Goal: Task Accomplishment & Management: Manage account settings

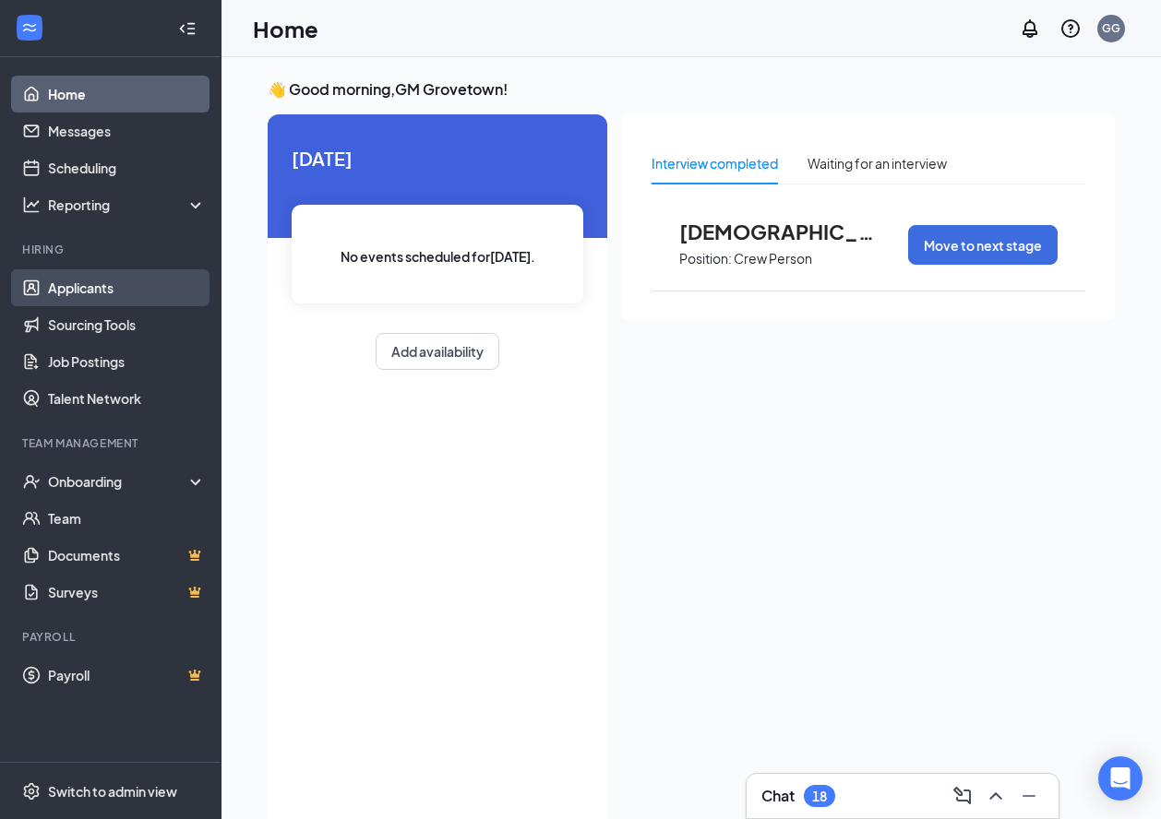
click at [102, 298] on link "Applicants" at bounding box center [127, 287] width 158 height 37
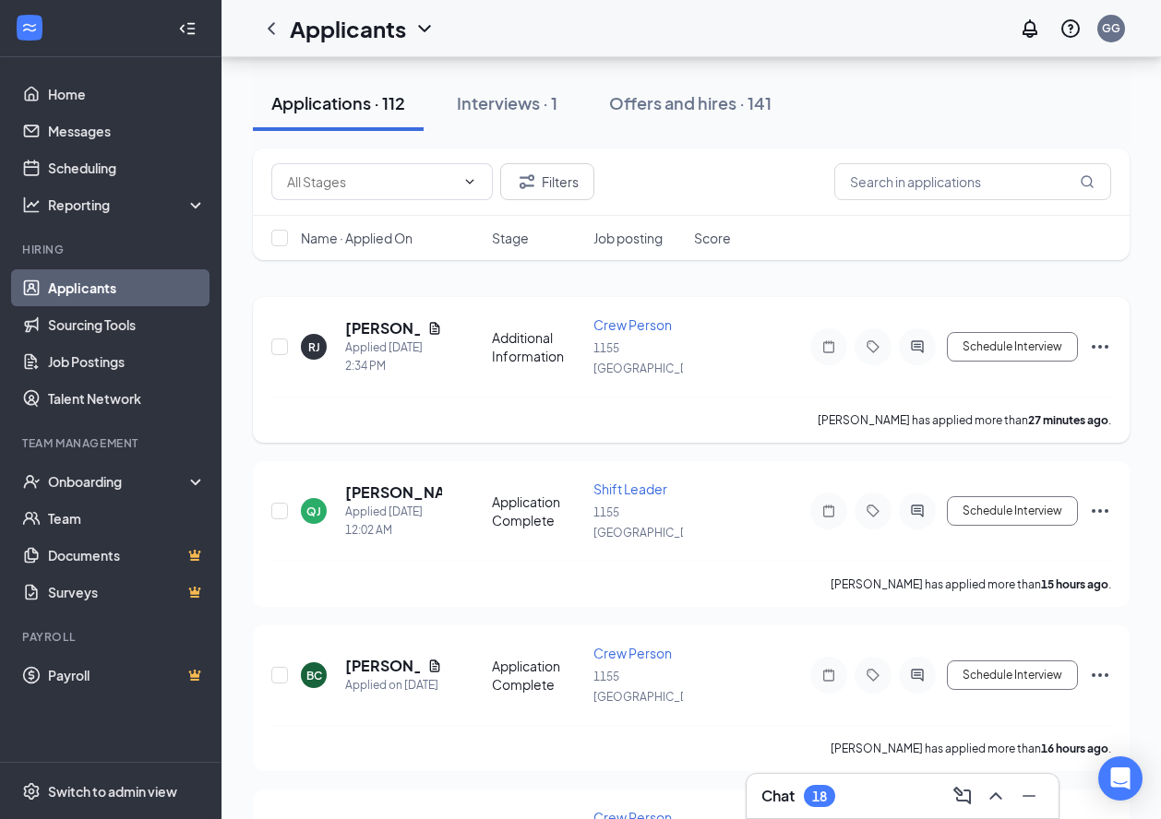
scroll to position [92, 0]
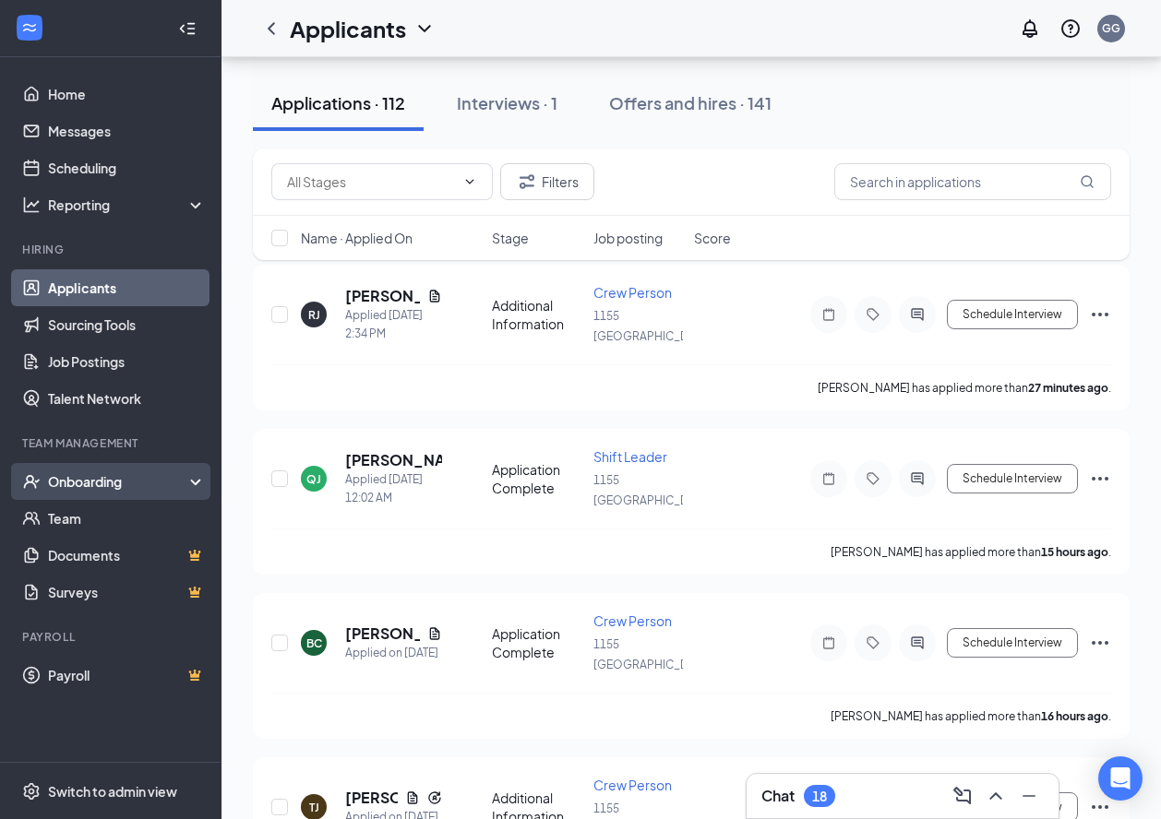
click at [116, 483] on div "Onboarding" at bounding box center [119, 481] width 142 height 18
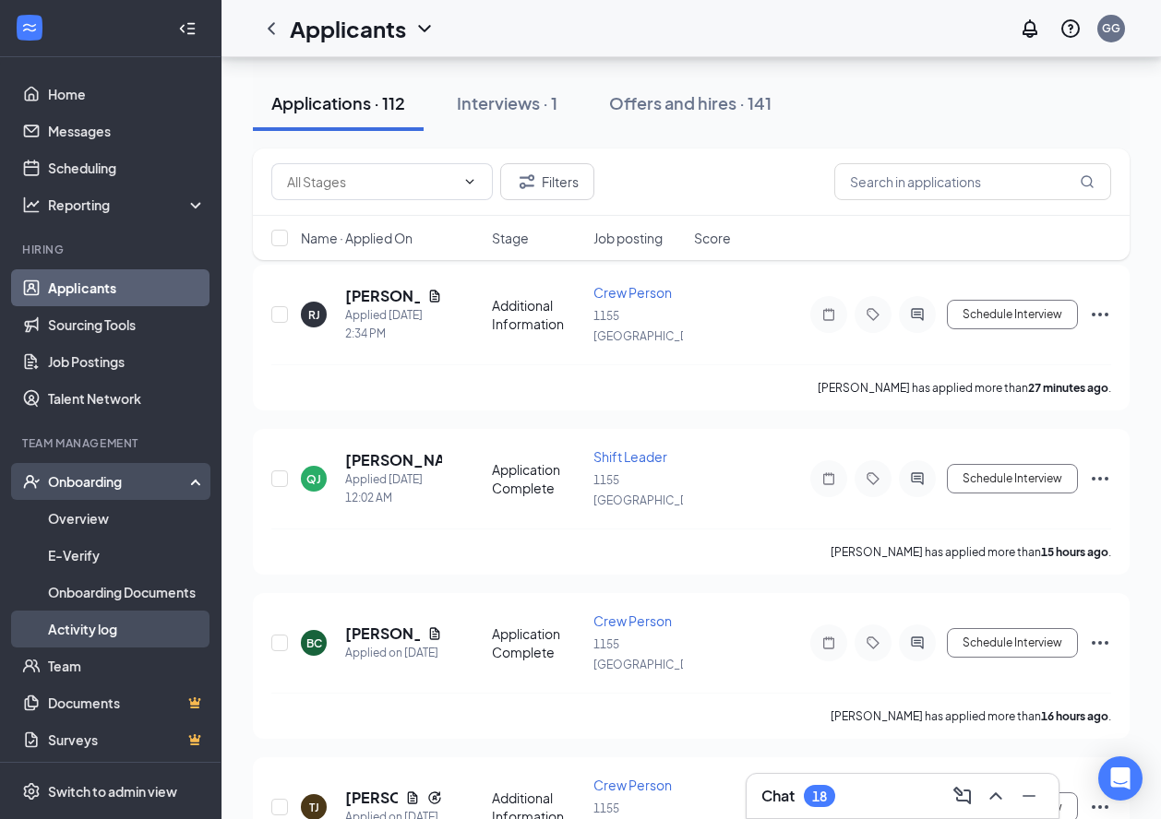
click at [127, 641] on link "Activity log" at bounding box center [127, 629] width 158 height 37
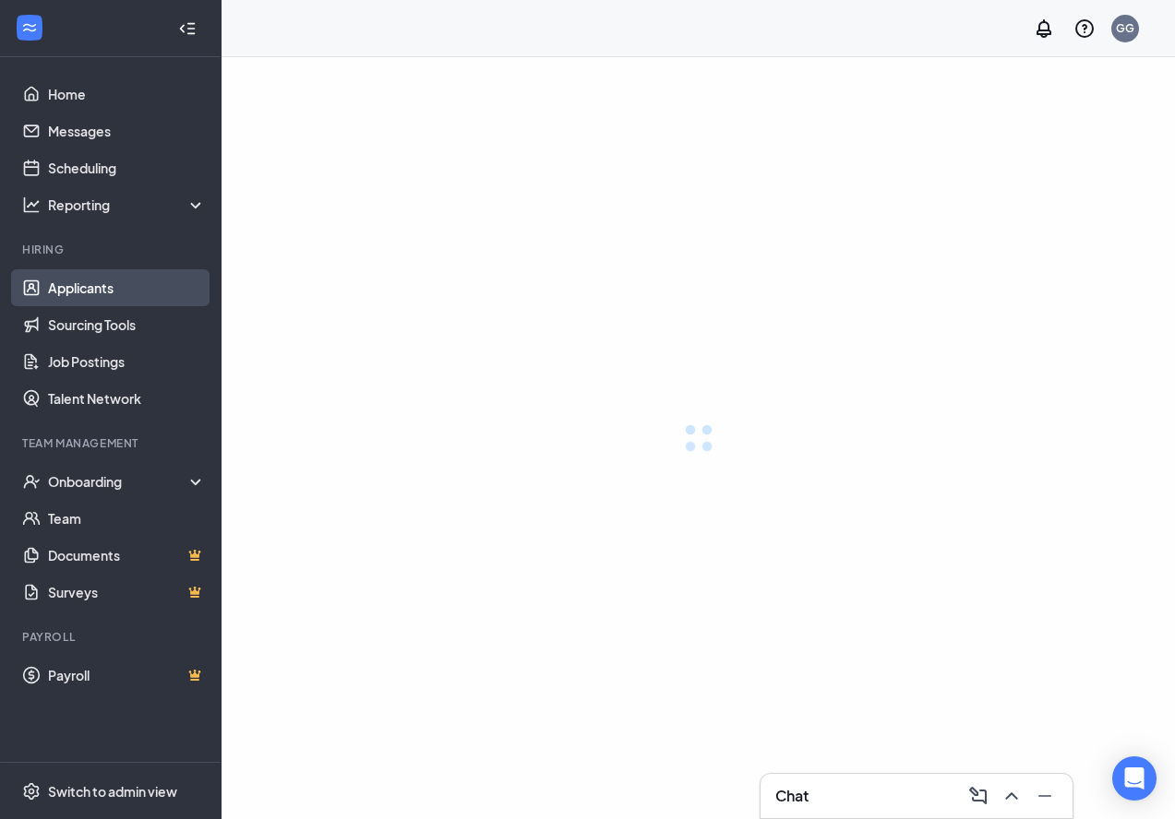
click at [101, 297] on link "Applicants" at bounding box center [127, 287] width 158 height 37
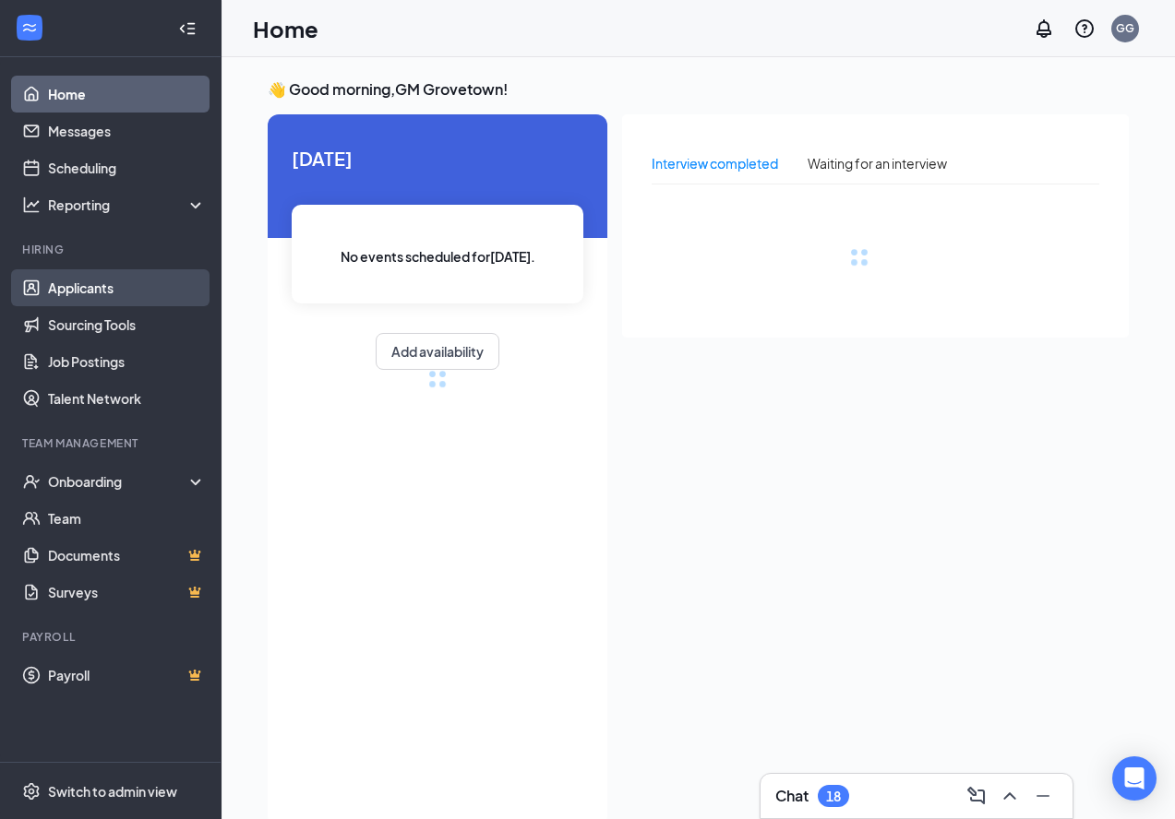
click at [113, 291] on link "Applicants" at bounding box center [127, 287] width 158 height 37
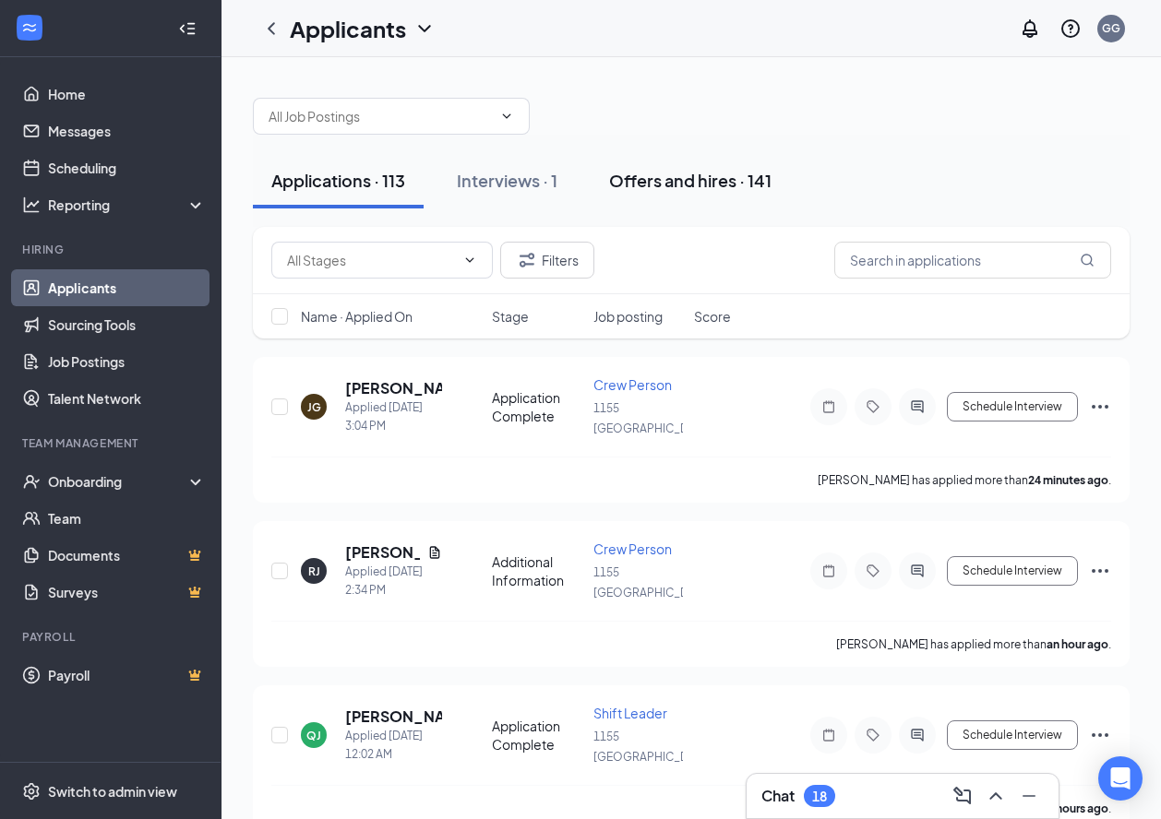
click at [664, 173] on div "Offers and hires · 141" at bounding box center [690, 180] width 162 height 23
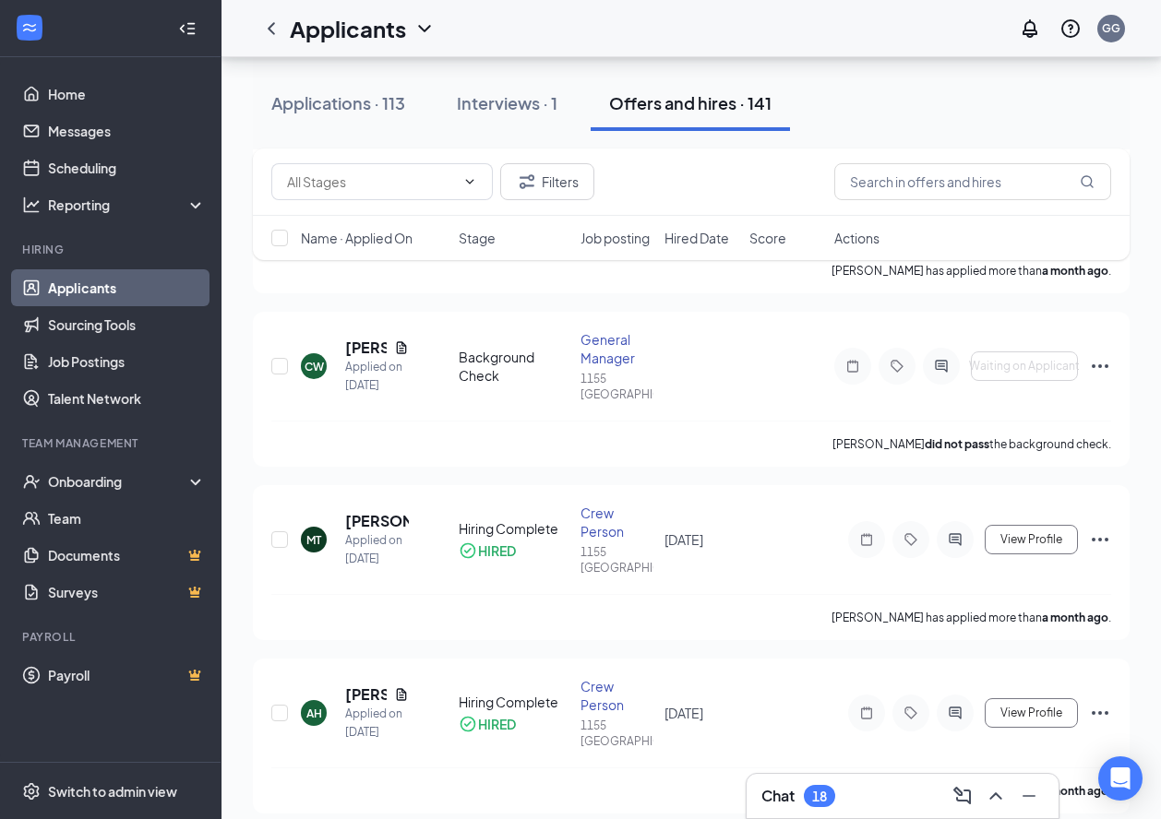
scroll to position [1846, 0]
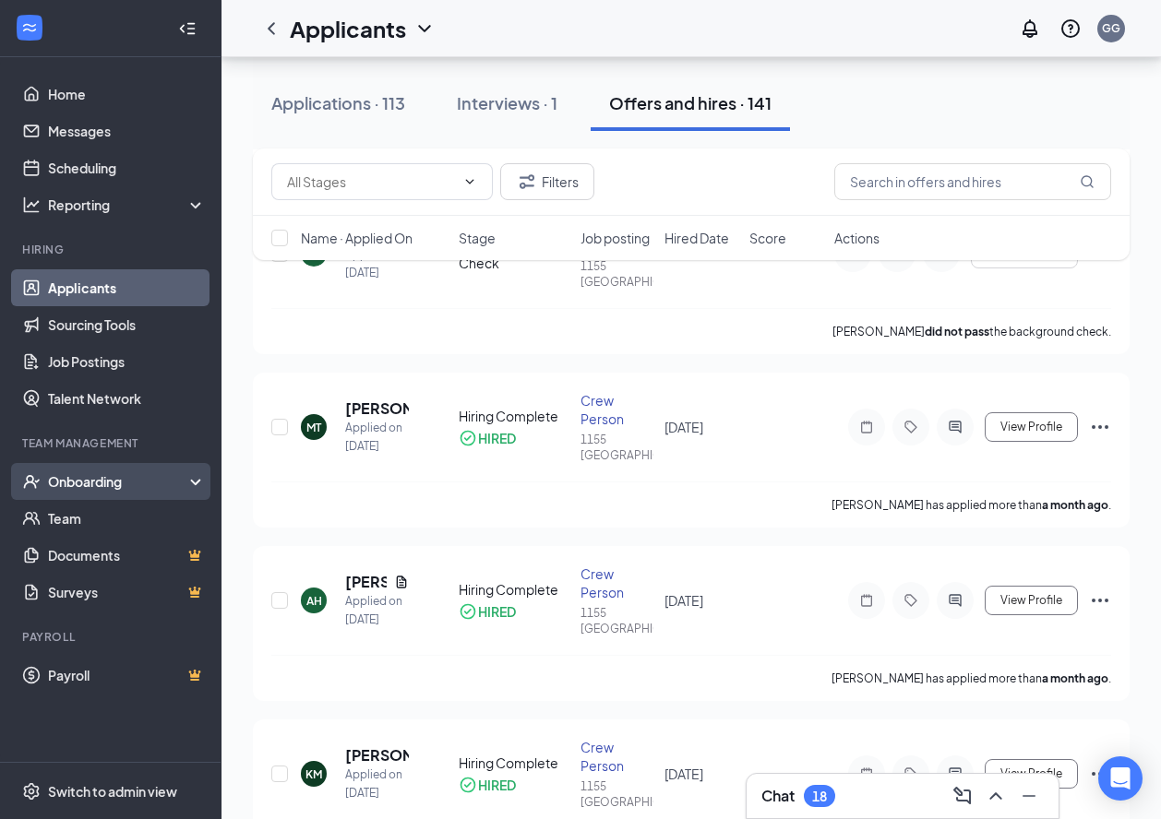
click at [115, 484] on div "Onboarding" at bounding box center [119, 481] width 142 height 18
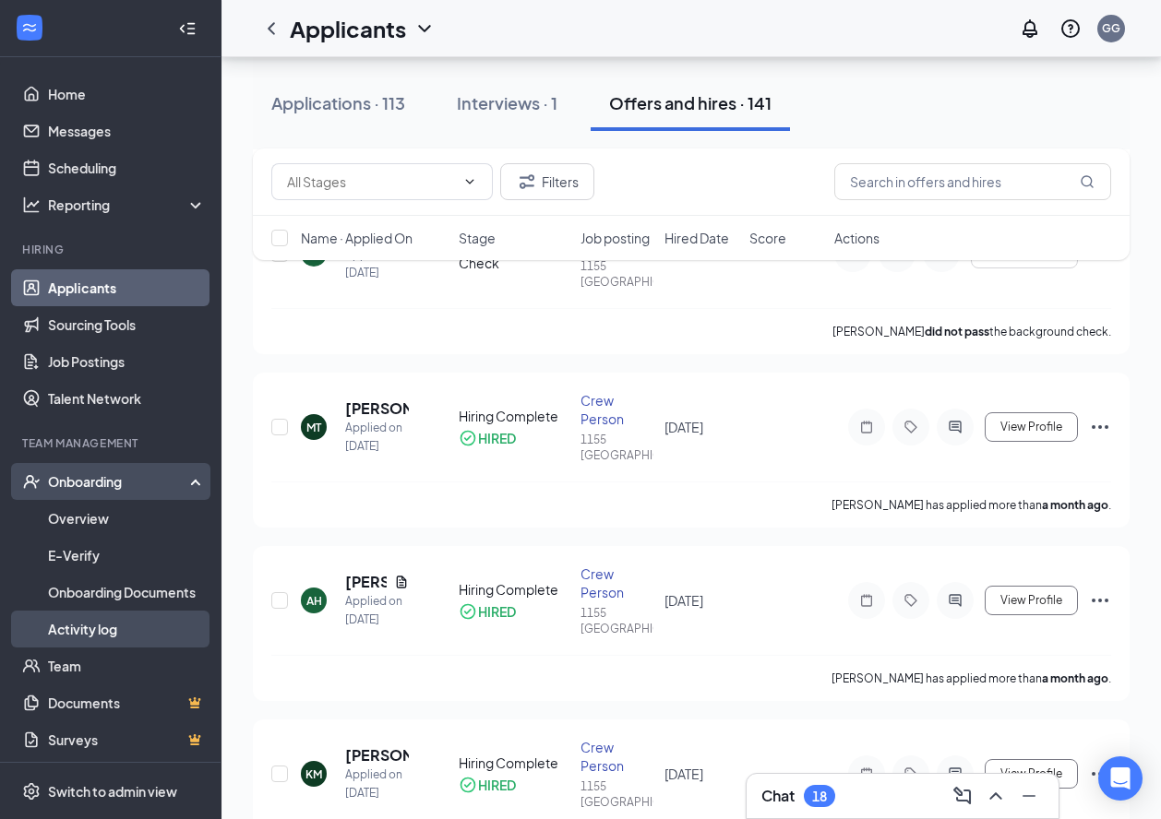
click at [125, 630] on link "Activity log" at bounding box center [127, 629] width 158 height 37
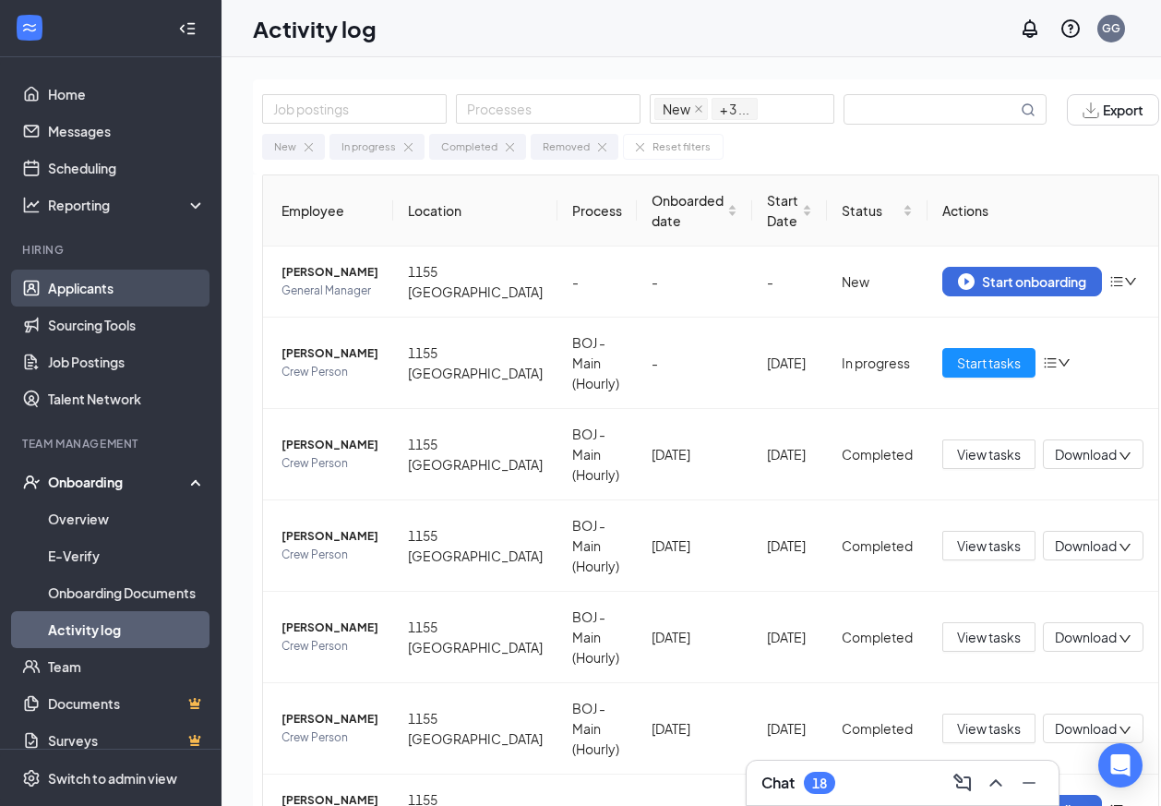
click at [86, 299] on link "Applicants" at bounding box center [127, 287] width 158 height 37
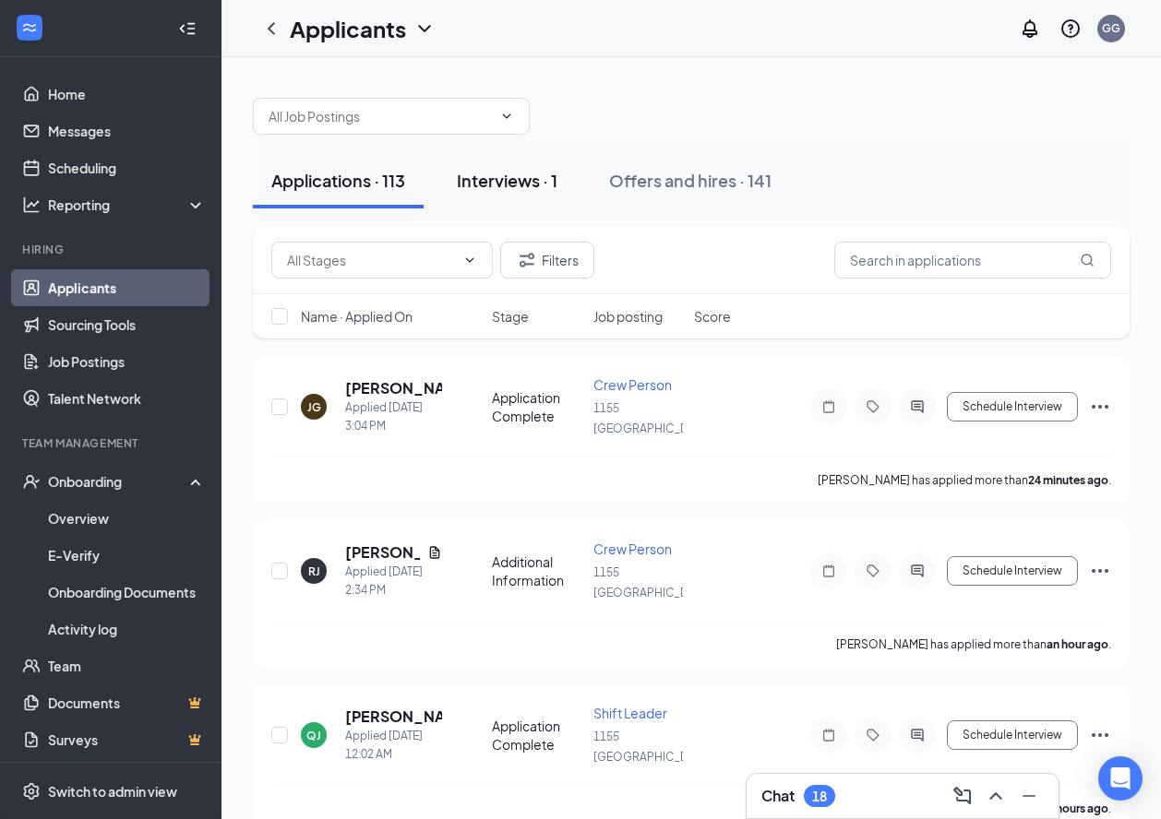
click at [472, 193] on button "Interviews · 1" at bounding box center [506, 180] width 137 height 55
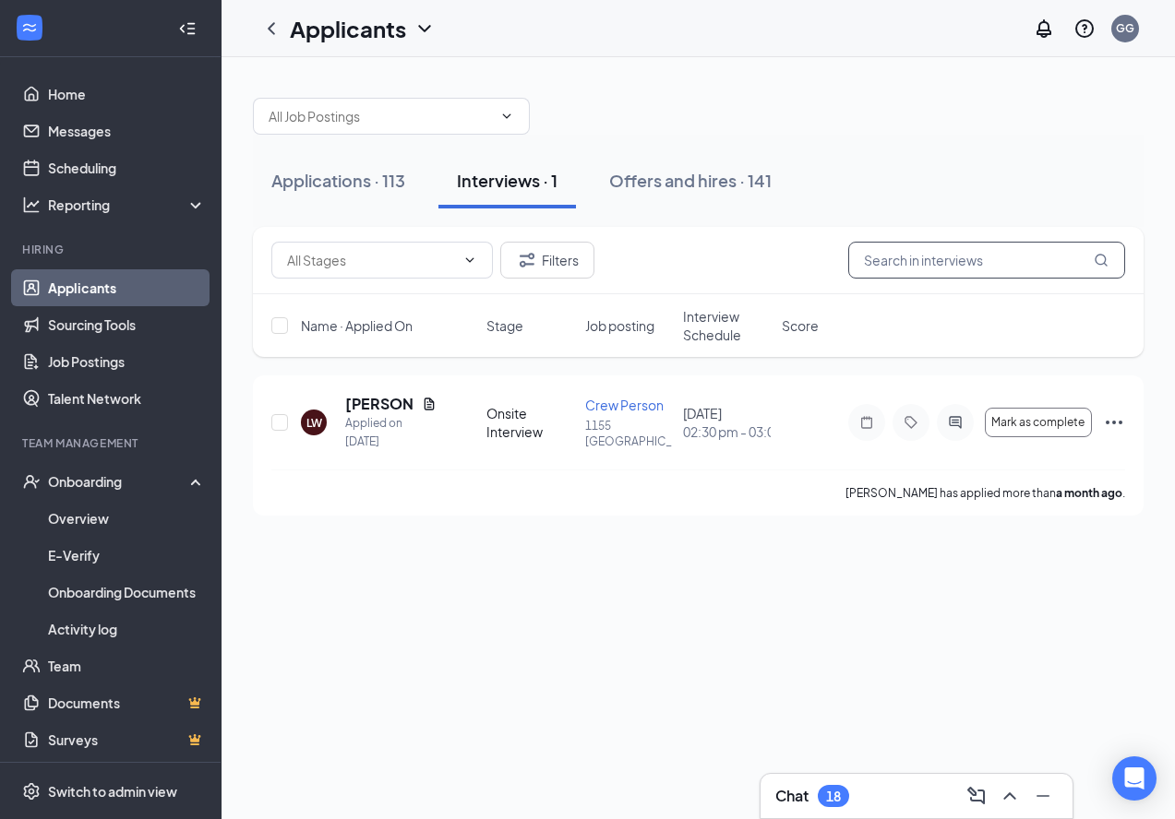
click at [943, 252] on div "Filters" at bounding box center [698, 260] width 890 height 67
click at [943, 252] on input "text" at bounding box center [986, 260] width 277 height 37
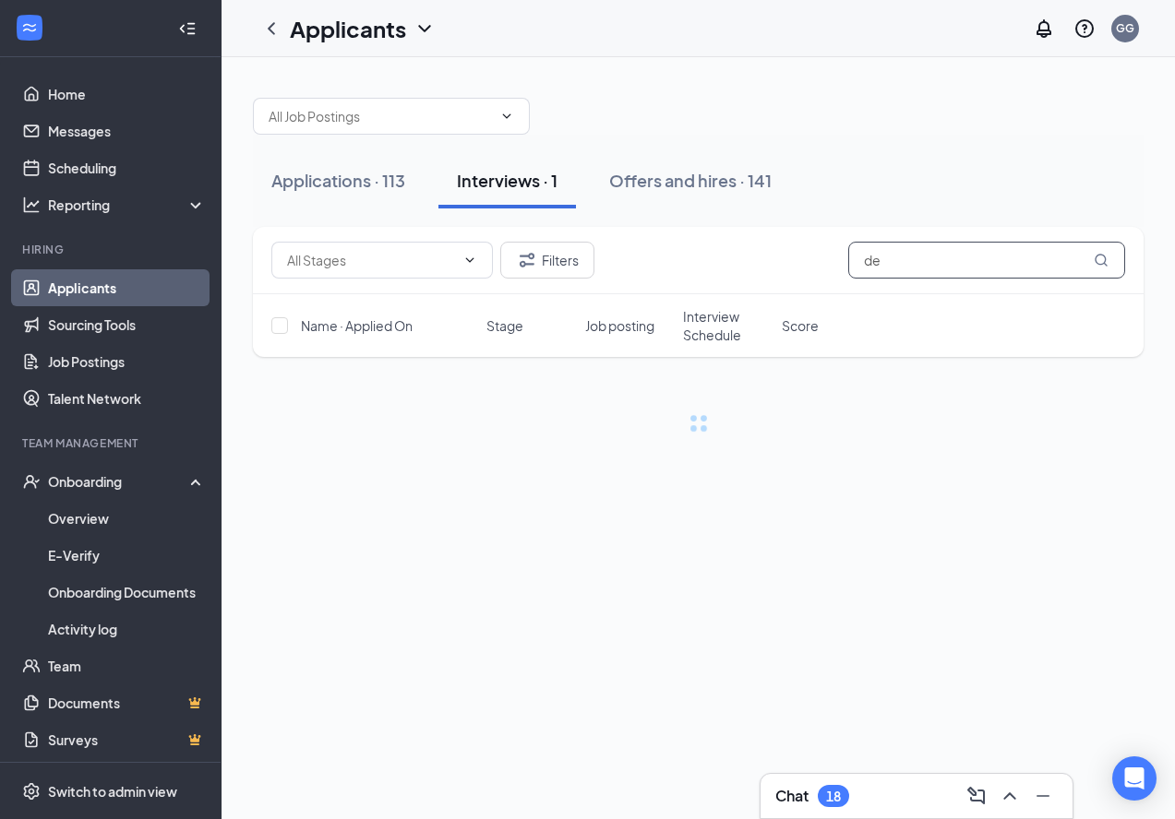
click at [926, 262] on input "de" at bounding box center [986, 260] width 277 height 37
type input "d"
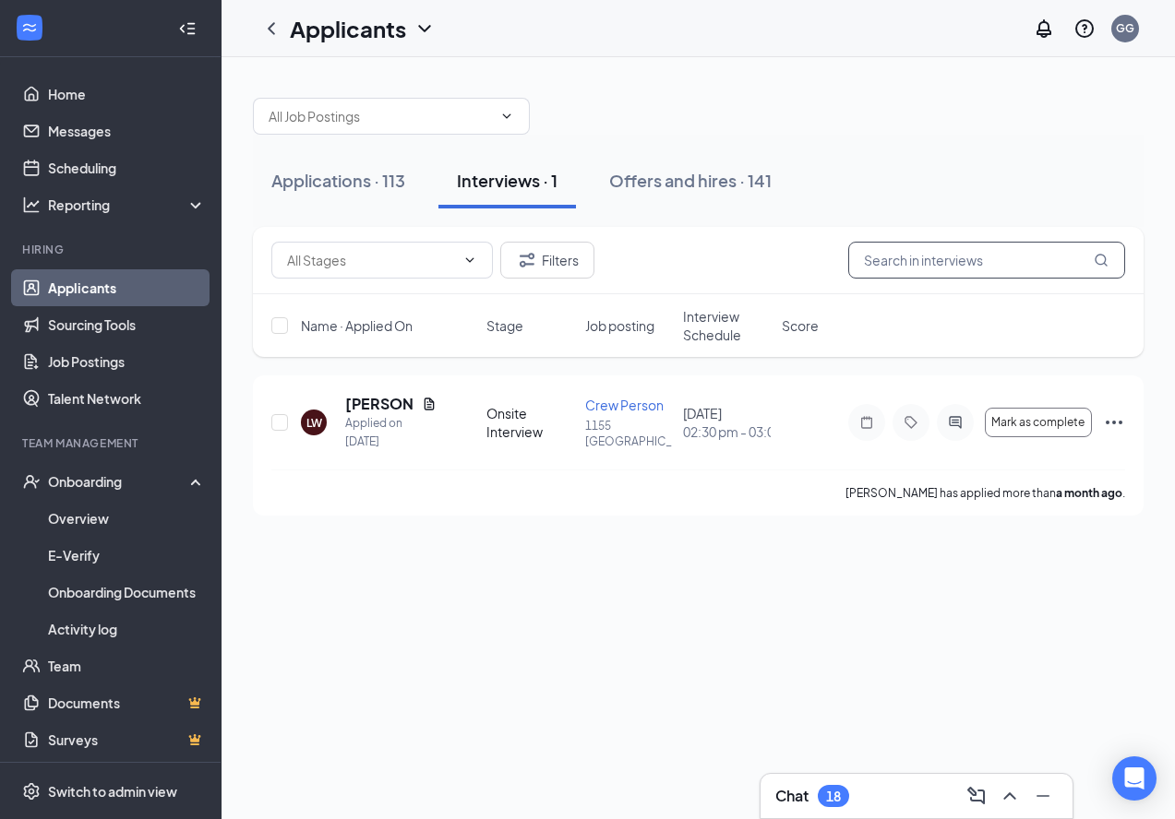
click at [925, 256] on input "text" at bounding box center [986, 260] width 277 height 37
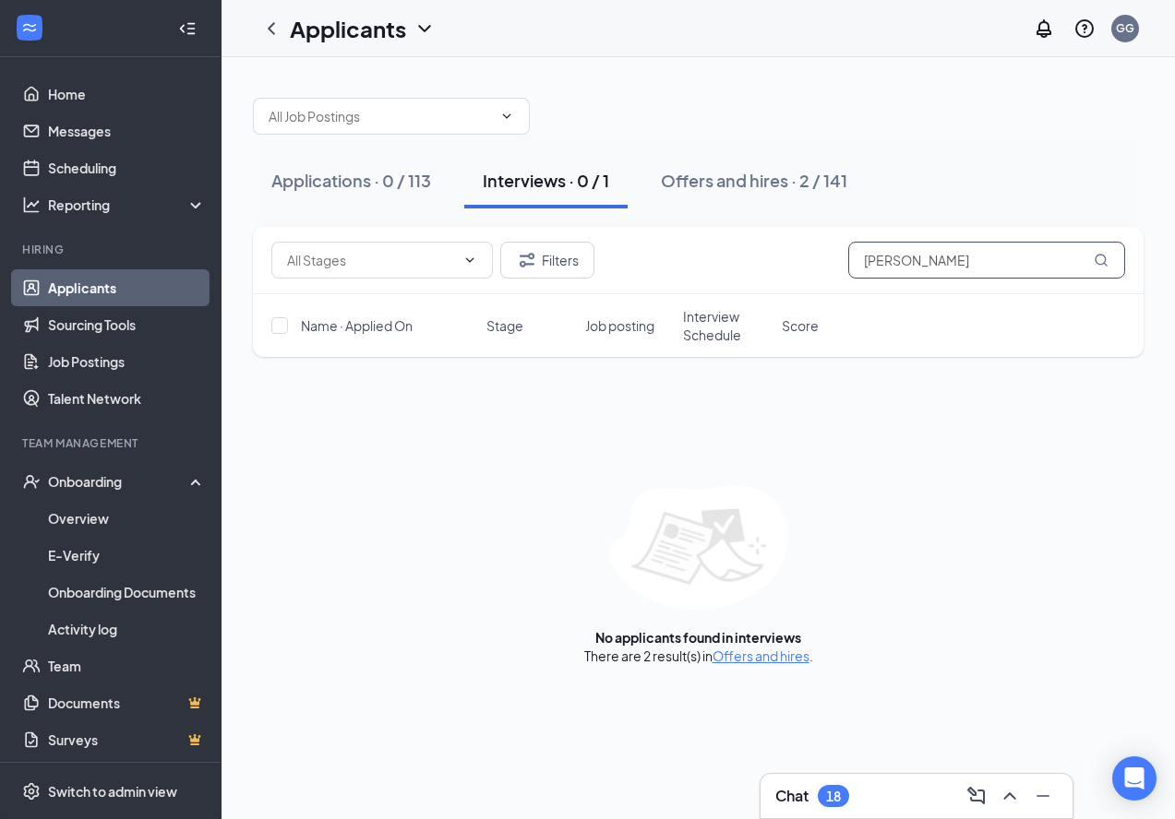
click at [949, 257] on input "[PERSON_NAME]" at bounding box center [986, 260] width 277 height 37
type input "h"
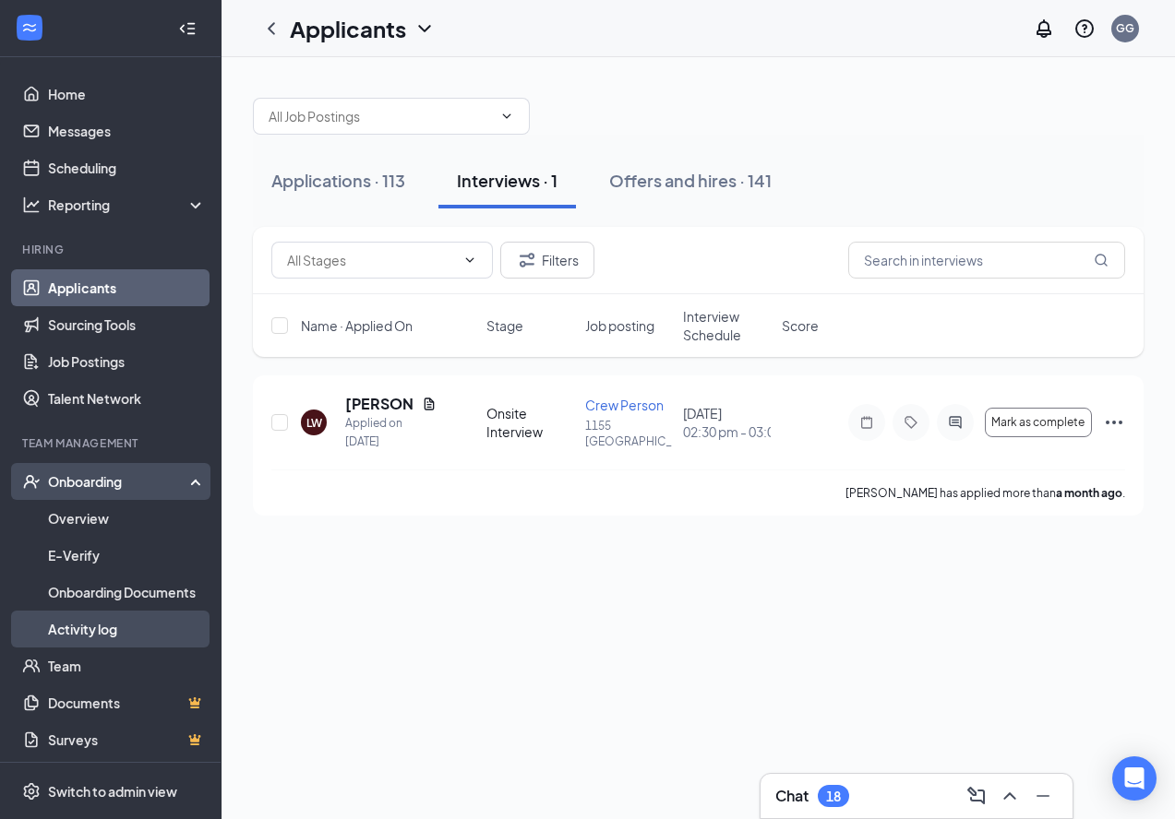
click at [127, 631] on link "Activity log" at bounding box center [127, 629] width 158 height 37
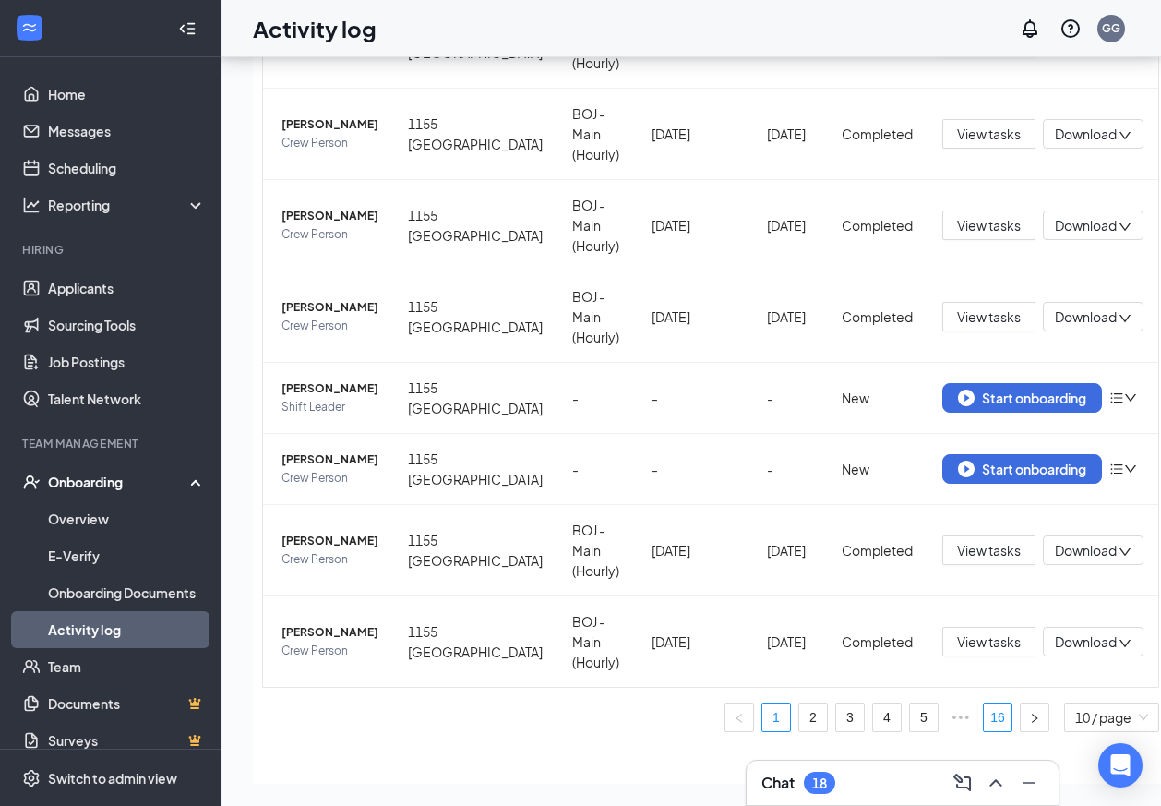
scroll to position [70, 0]
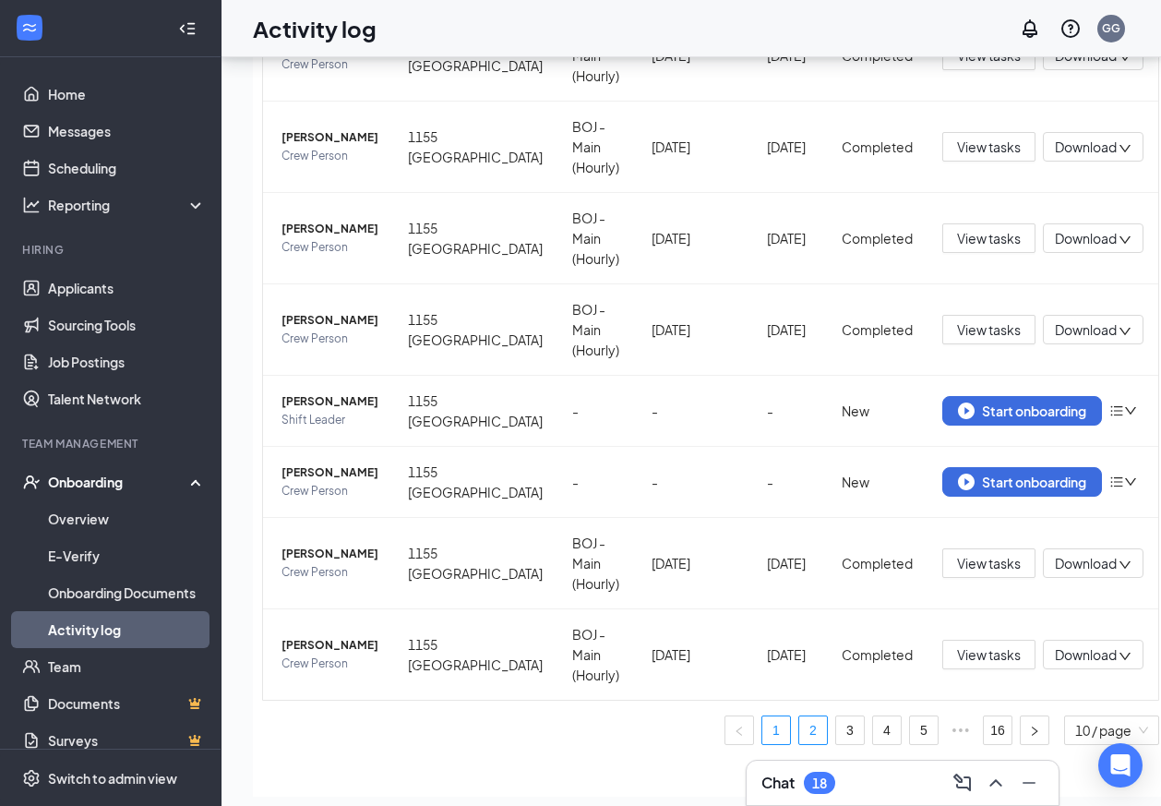
click at [799, 731] on link "2" at bounding box center [813, 730] width 28 height 28
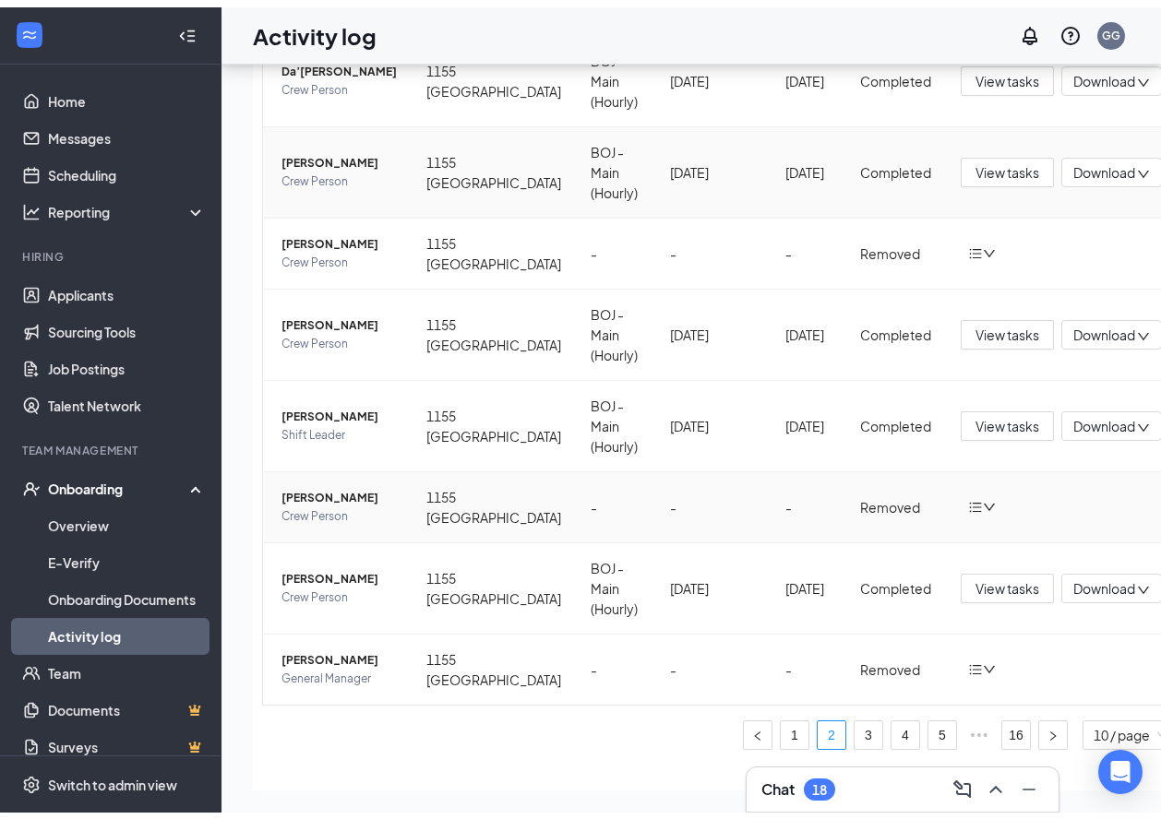
scroll to position [308, 0]
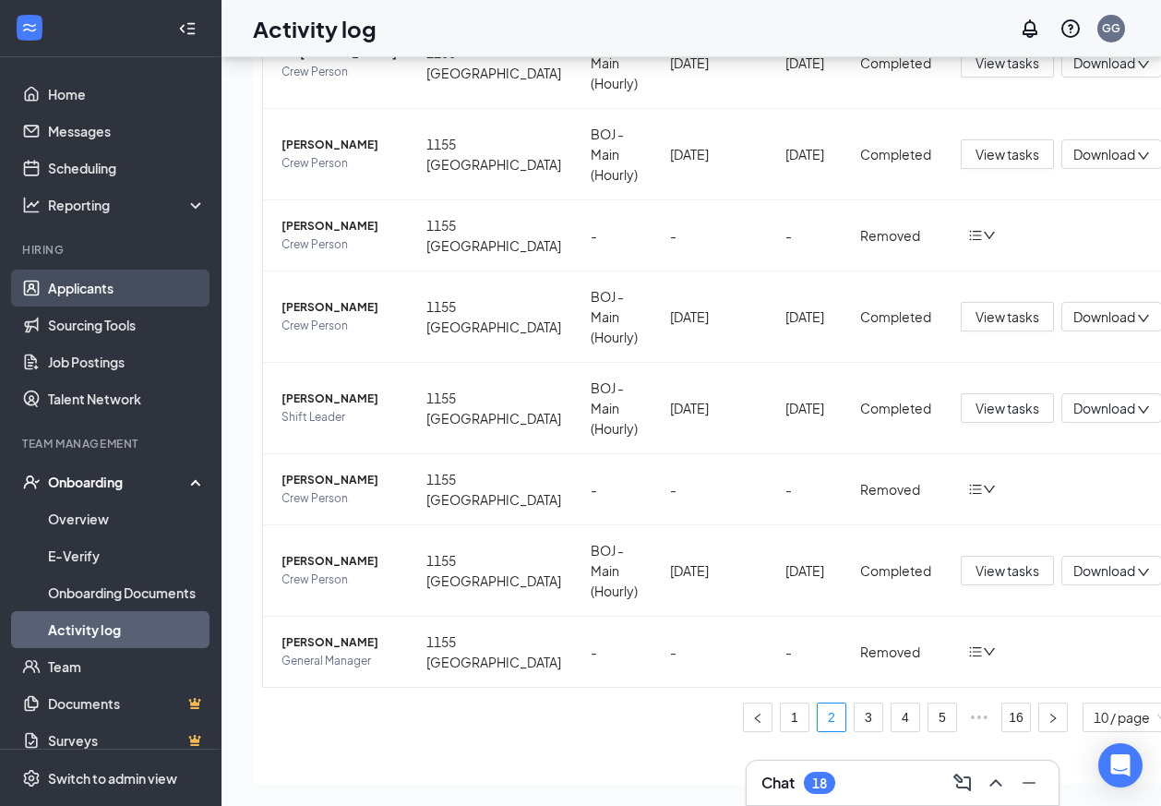
click at [82, 297] on link "Applicants" at bounding box center [127, 287] width 158 height 37
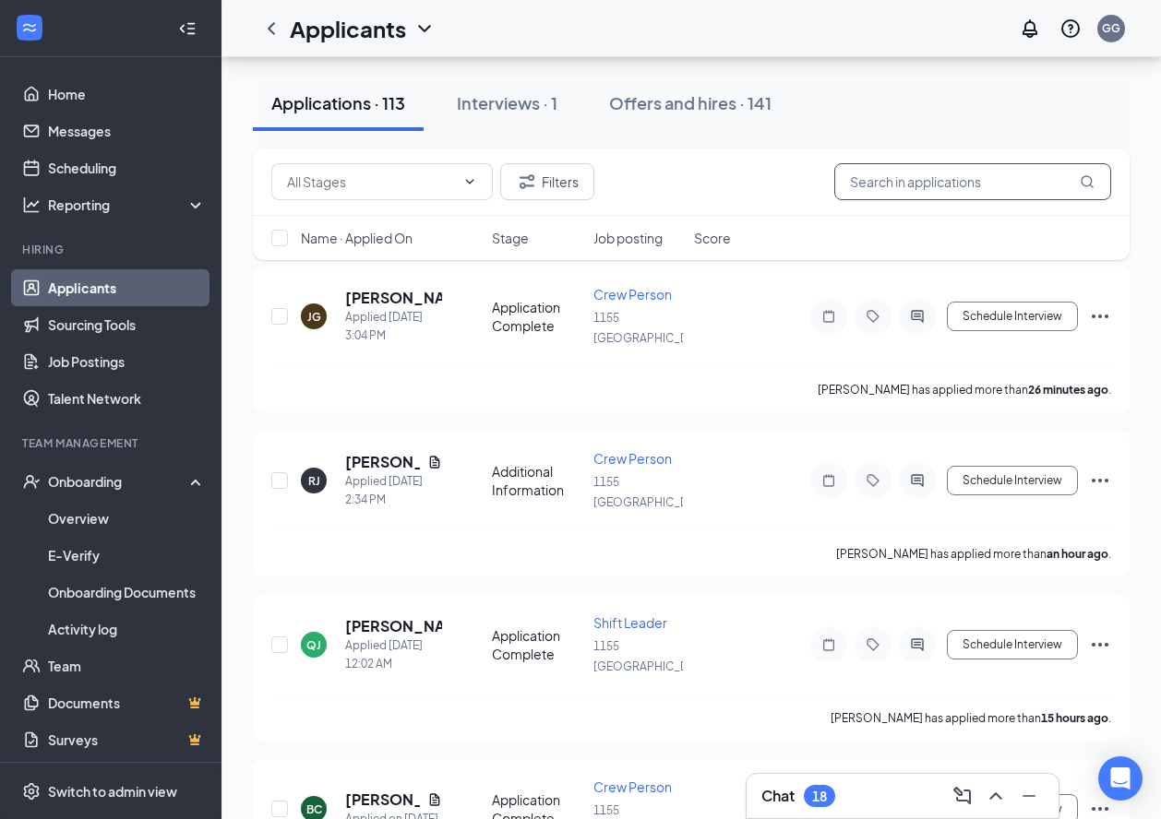
click at [949, 186] on input "text" at bounding box center [972, 181] width 277 height 37
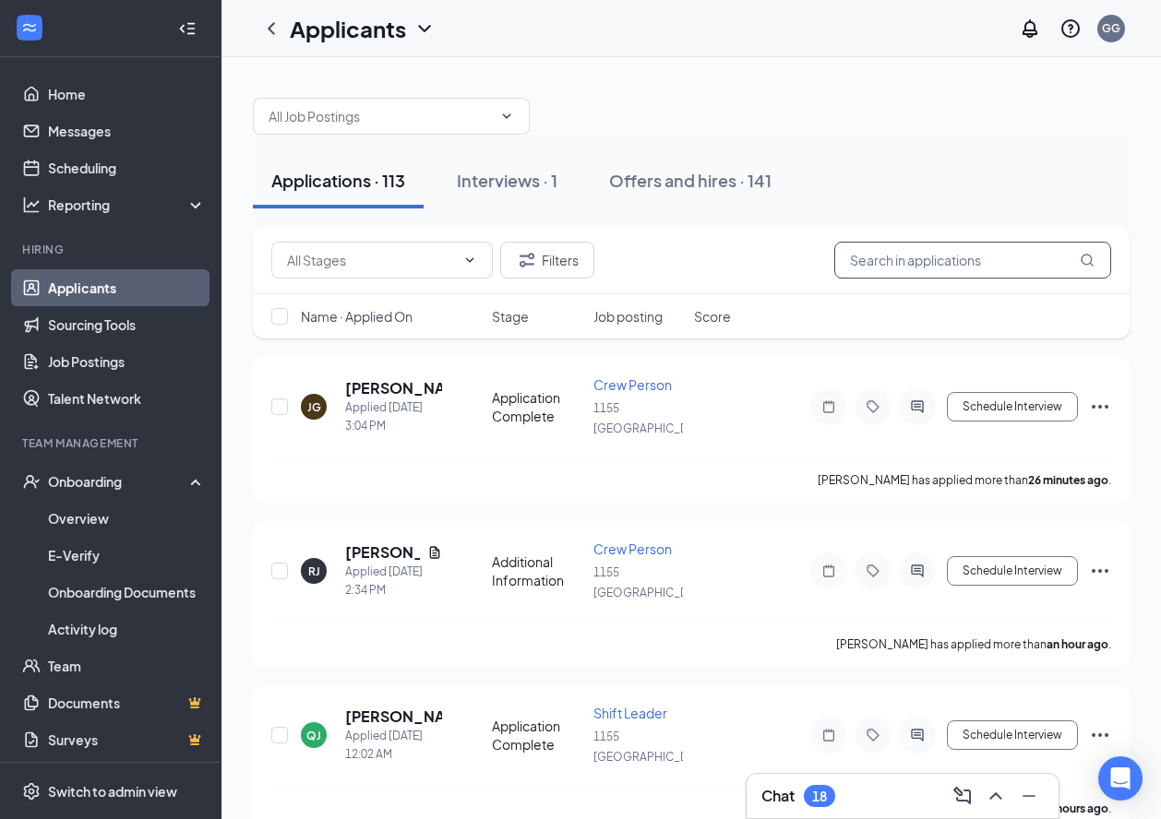
click at [933, 254] on input "text" at bounding box center [972, 260] width 277 height 37
click at [975, 263] on input "text" at bounding box center [972, 260] width 277 height 37
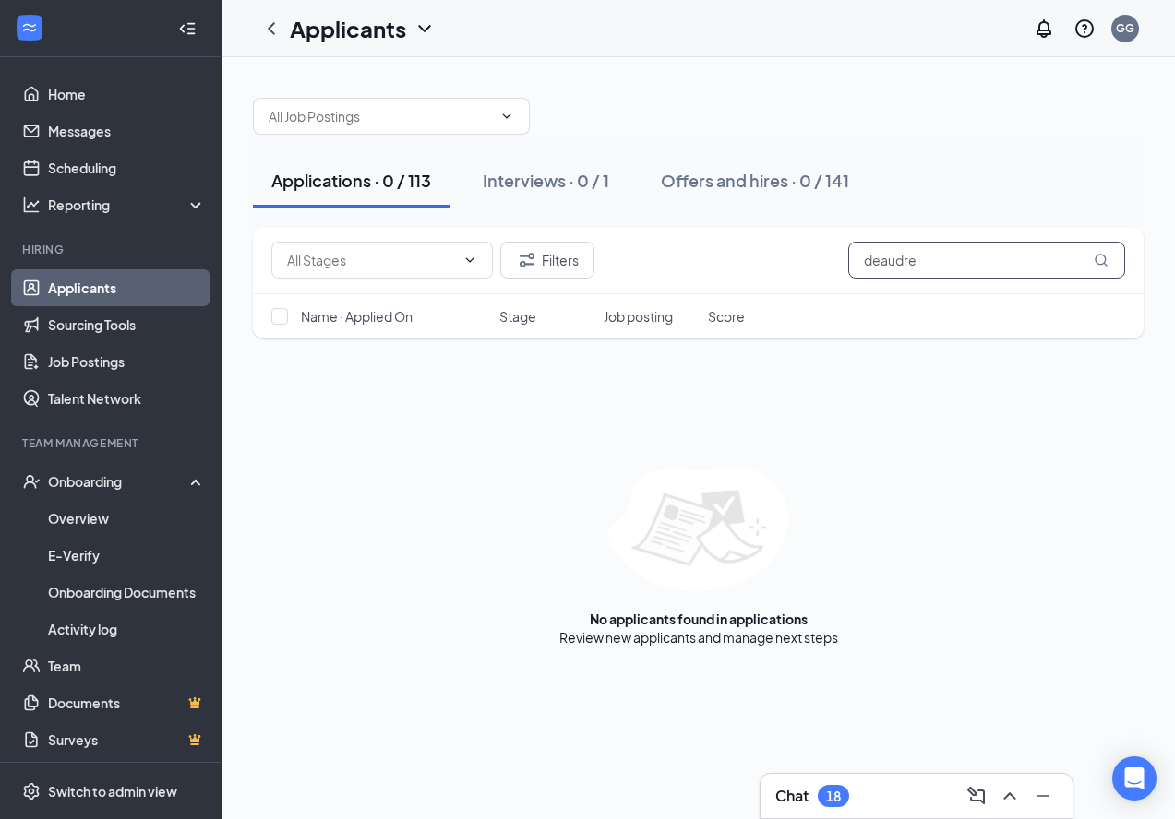
click at [886, 259] on input "deaudre" at bounding box center [986, 260] width 277 height 37
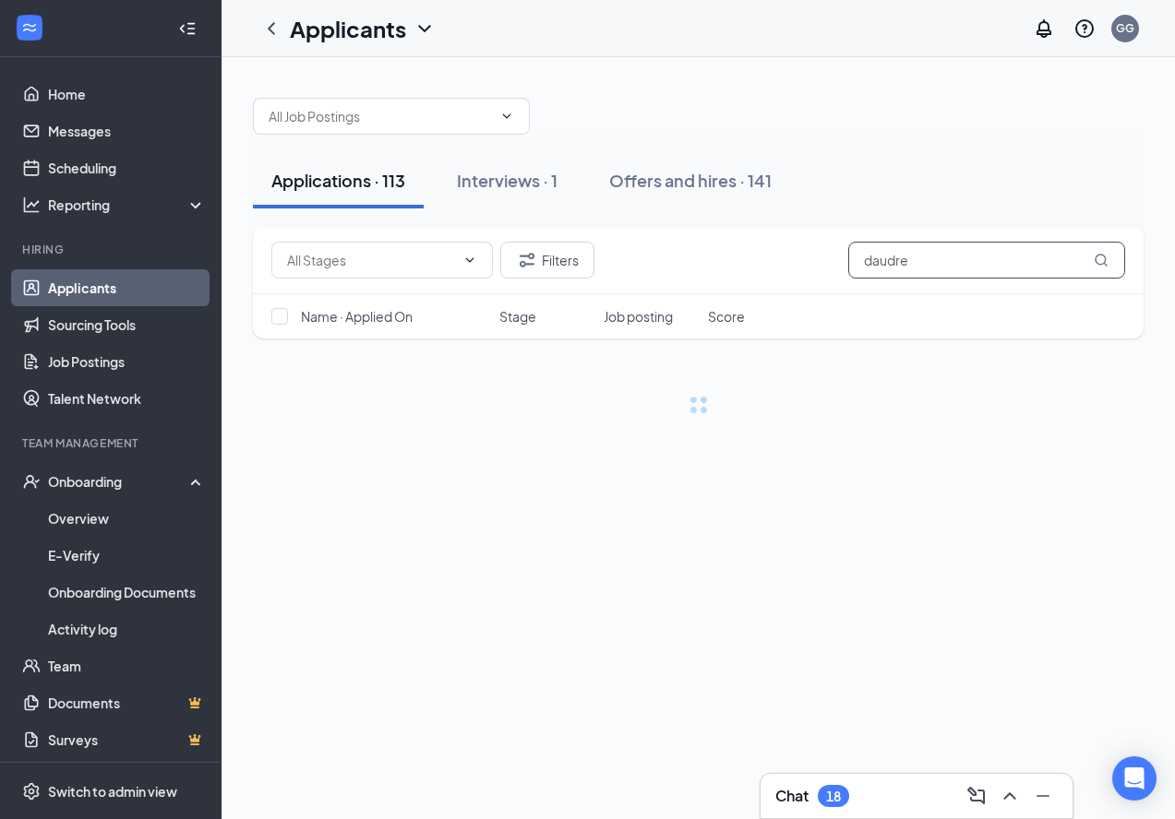
click at [889, 265] on input "daudre" at bounding box center [986, 260] width 277 height 37
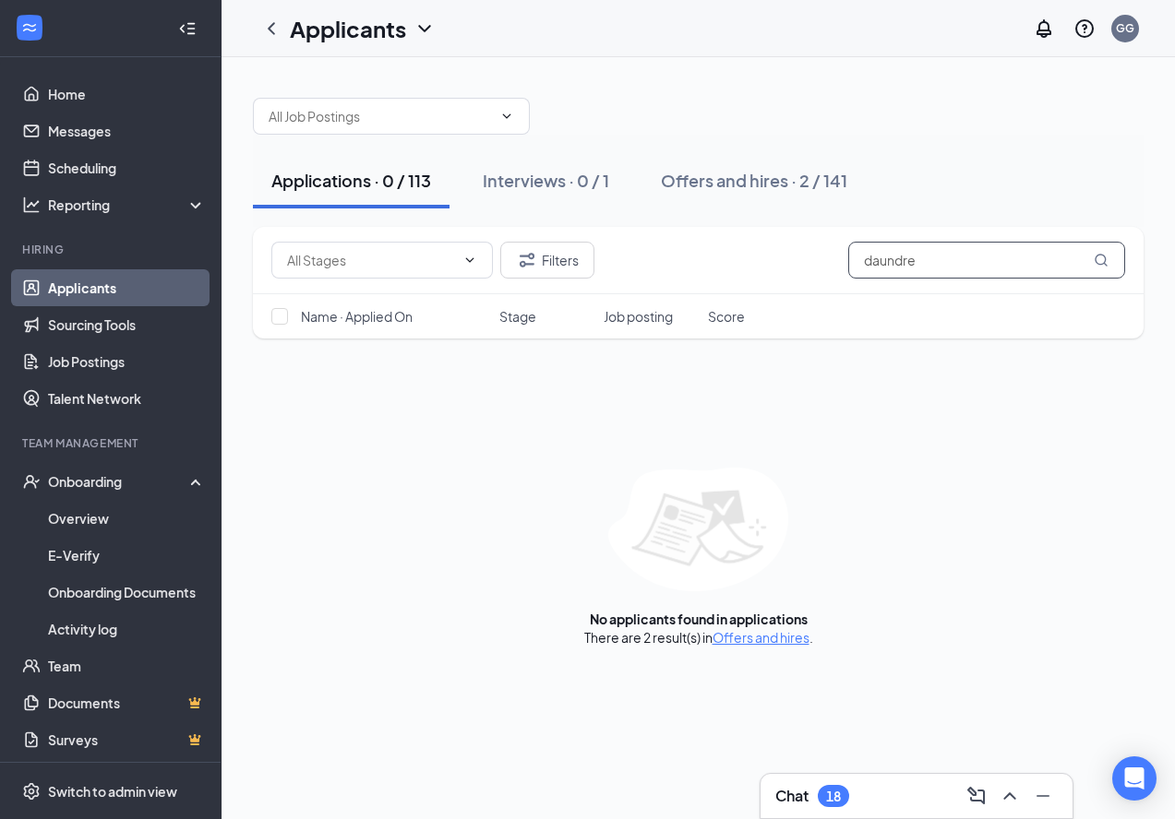
click at [954, 263] on input "daundre" at bounding box center [986, 260] width 277 height 37
type input "[PERSON_NAME]"
click at [598, 183] on div "Interviews · 0 / 1" at bounding box center [546, 180] width 126 height 23
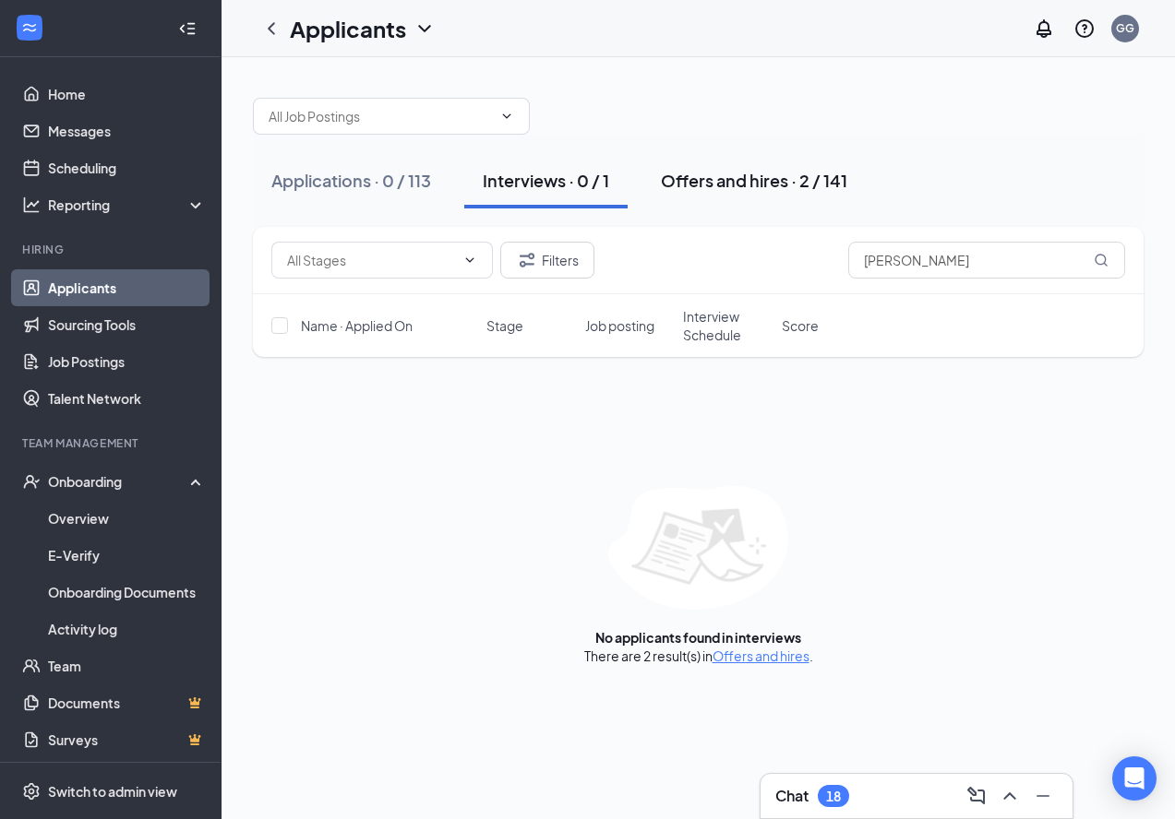
click at [699, 179] on div "Offers and hires · 2 / 141" at bounding box center [754, 180] width 186 height 23
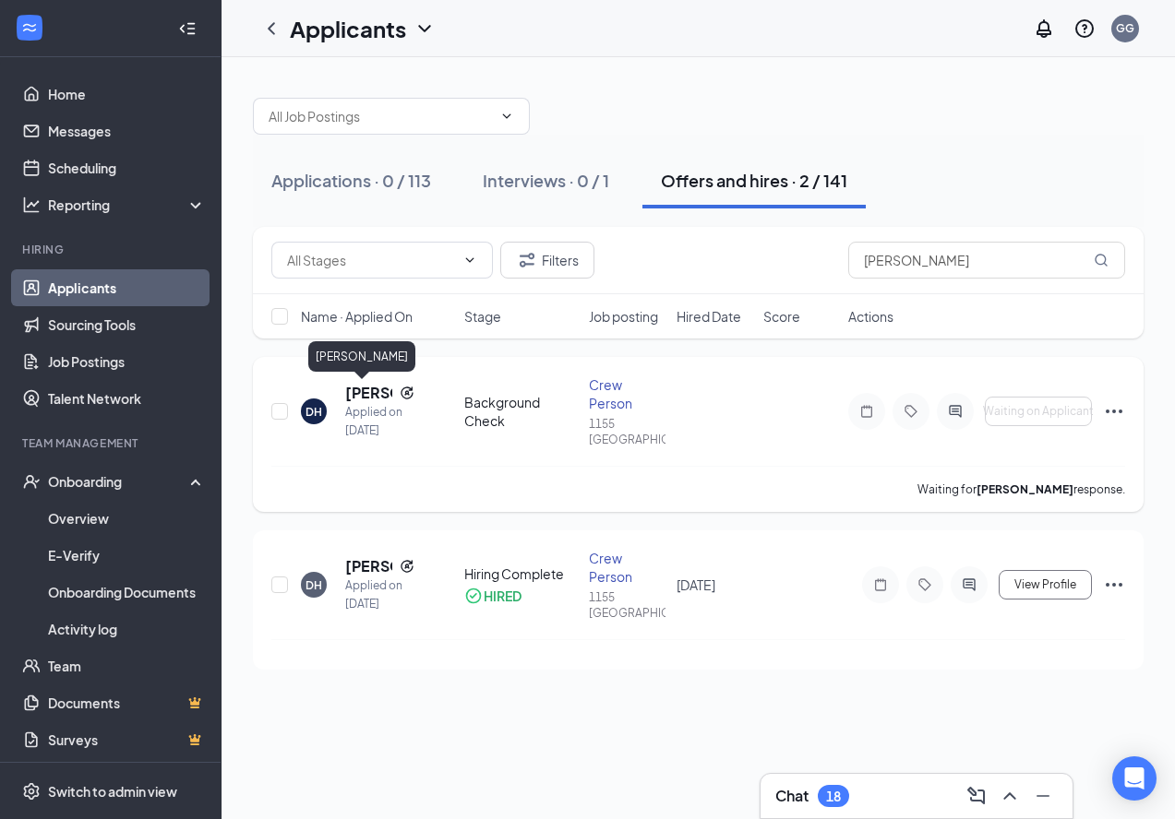
click at [354, 394] on h5 "[PERSON_NAME]" at bounding box center [368, 393] width 47 height 20
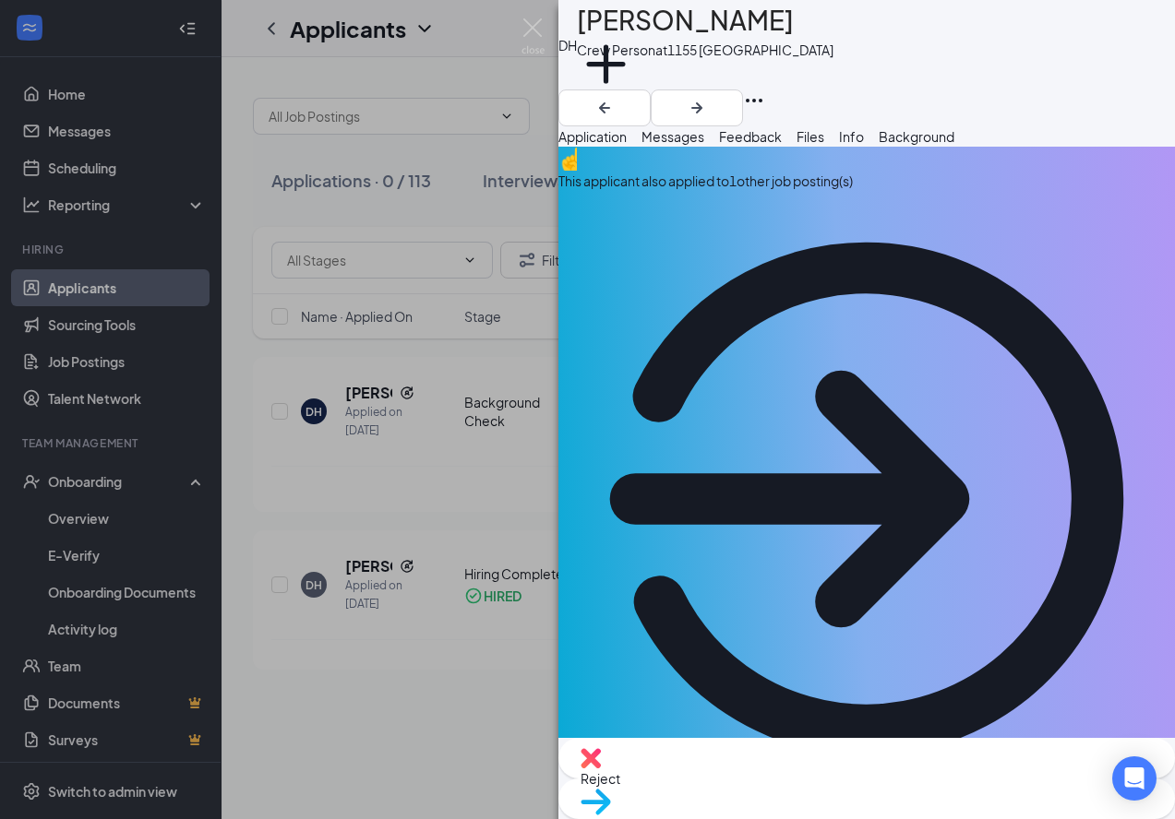
click at [954, 145] on span "Background" at bounding box center [916, 136] width 76 height 17
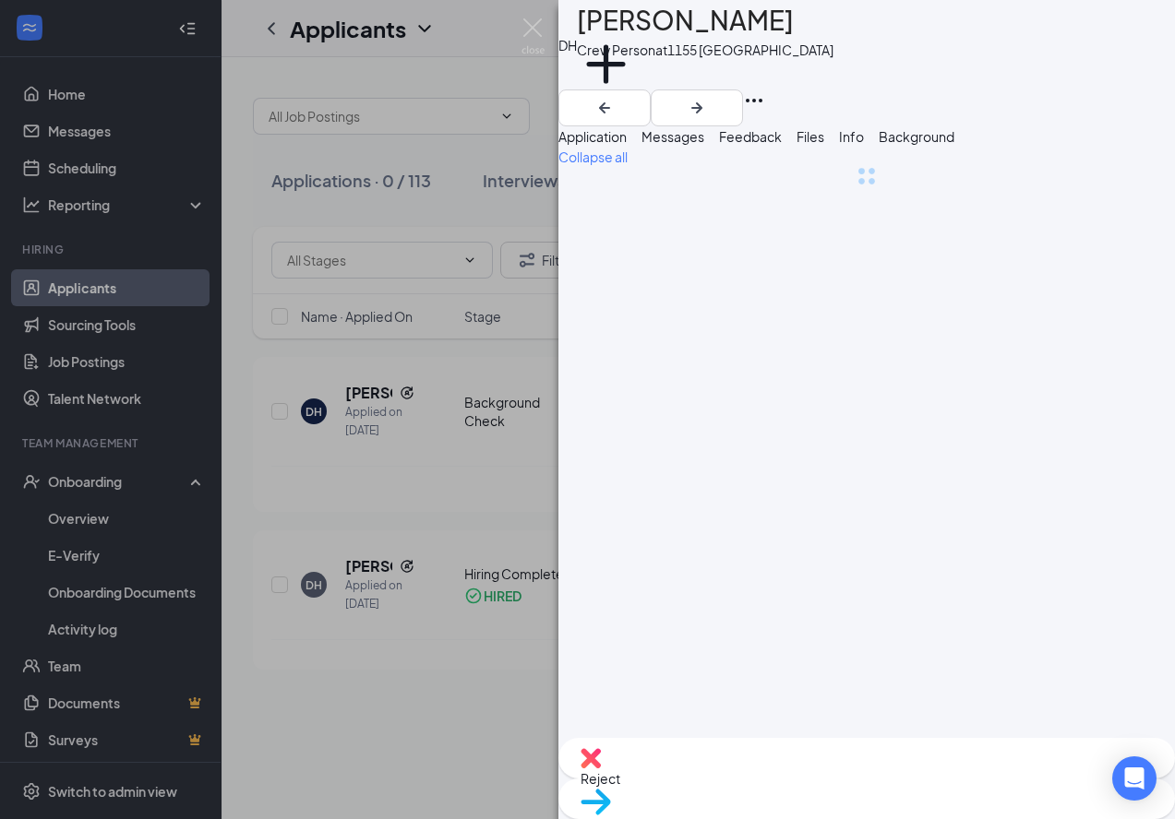
scroll to position [0, 57]
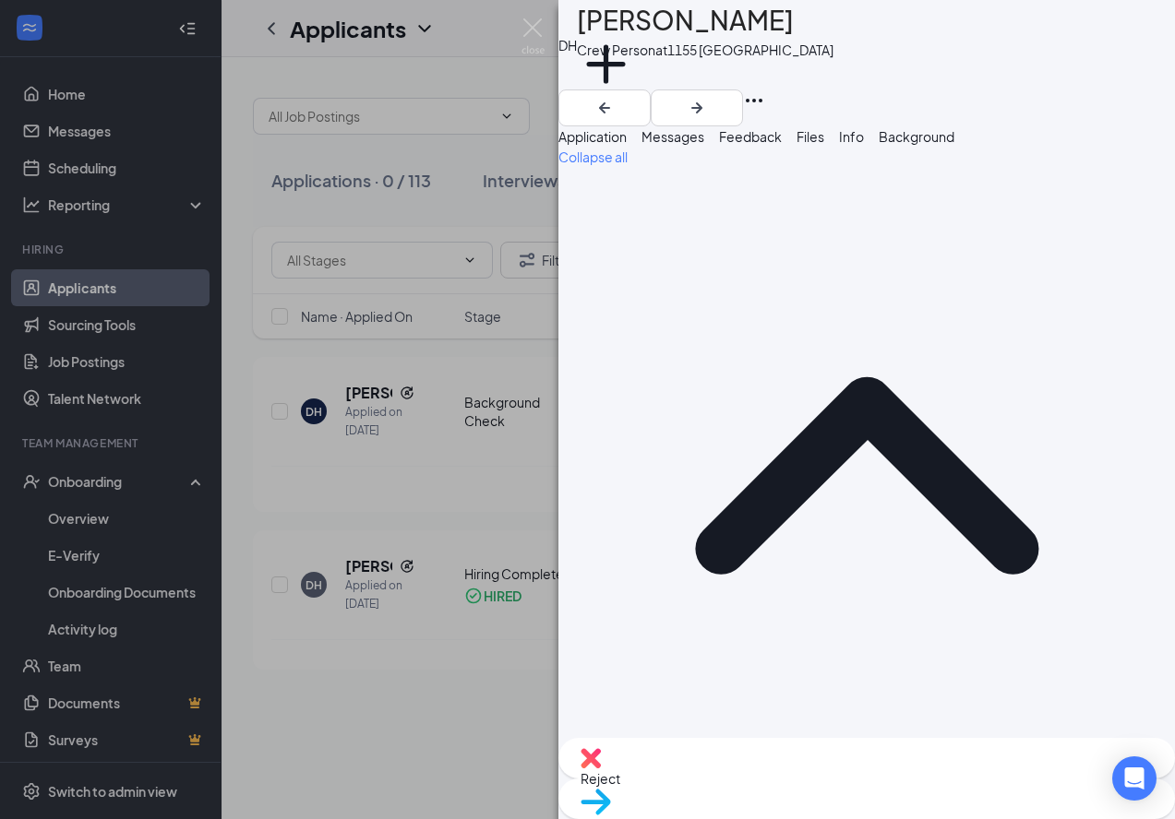
click at [453, 505] on div "DH [PERSON_NAME] Crew Person at [STREET_ADDRESS] Add a tag Application Messages…" at bounding box center [587, 409] width 1175 height 819
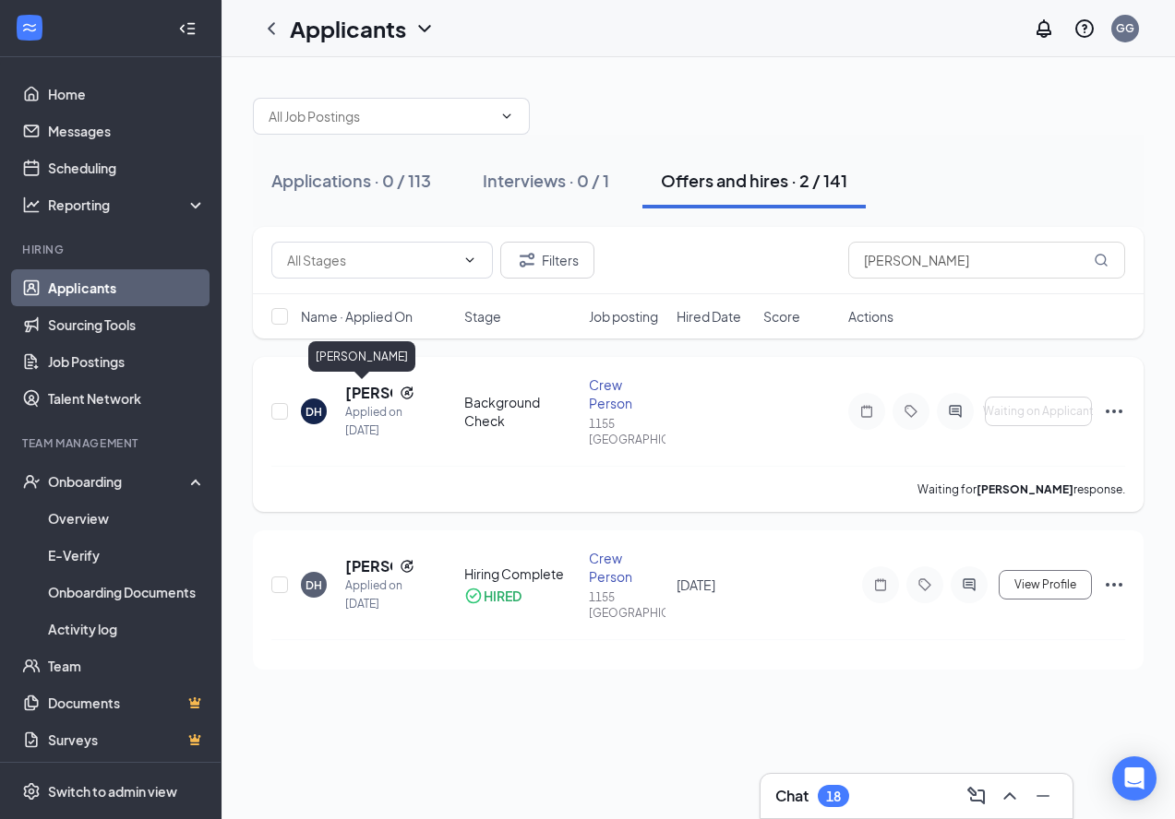
click at [368, 396] on h5 "[PERSON_NAME]" at bounding box center [368, 393] width 47 height 20
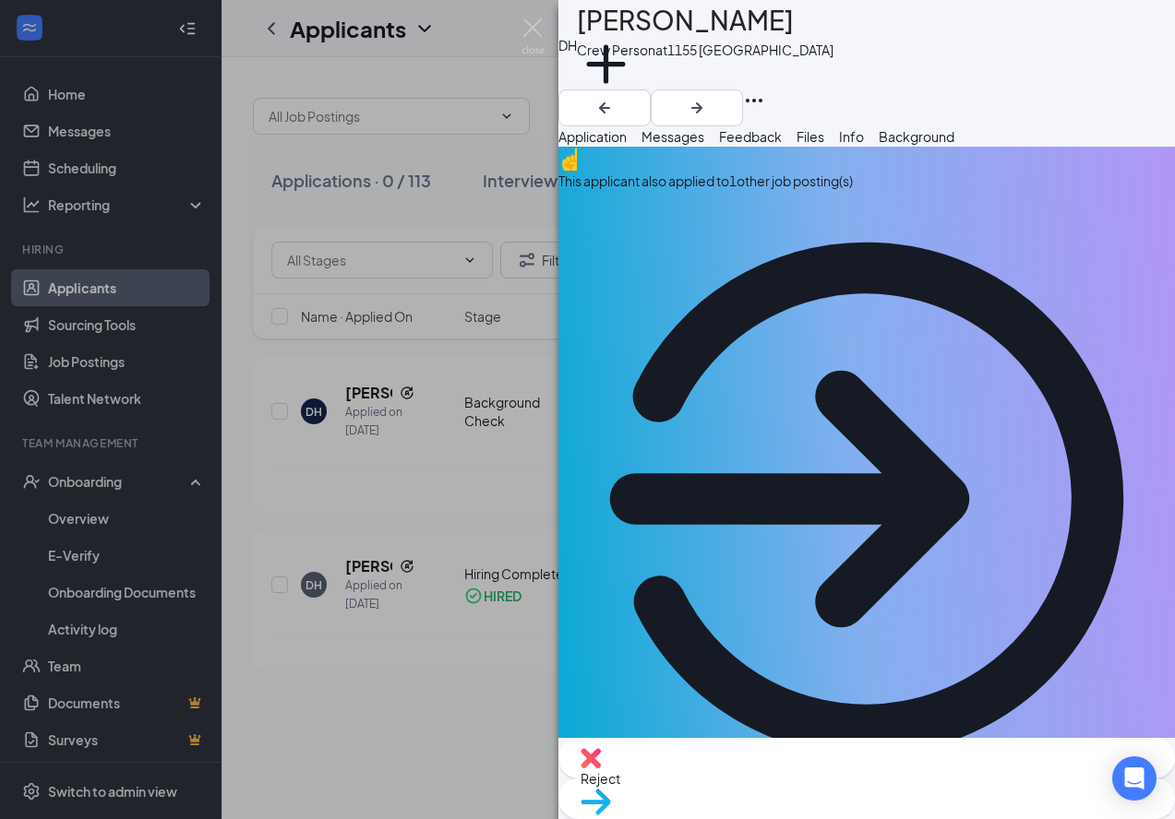
click at [954, 145] on span "Background" at bounding box center [916, 136] width 76 height 17
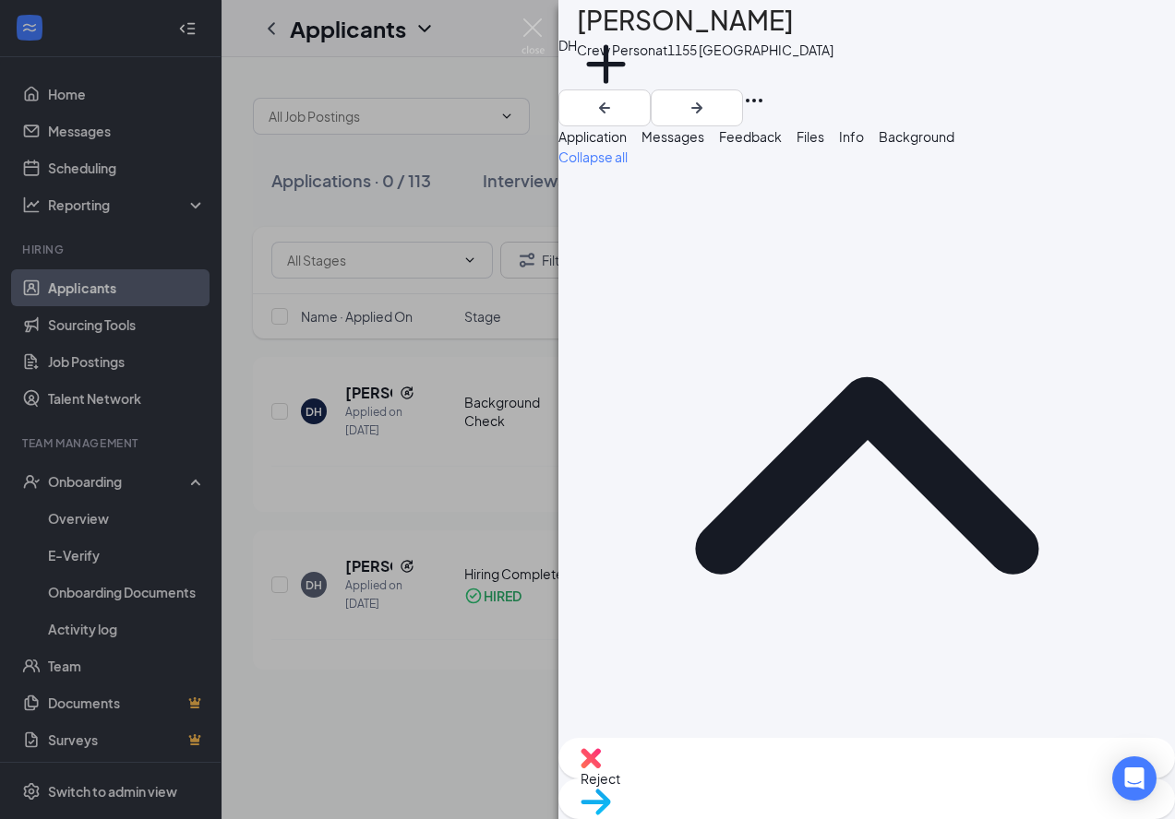
scroll to position [0, 57]
